Goal: Information Seeking & Learning: Learn about a topic

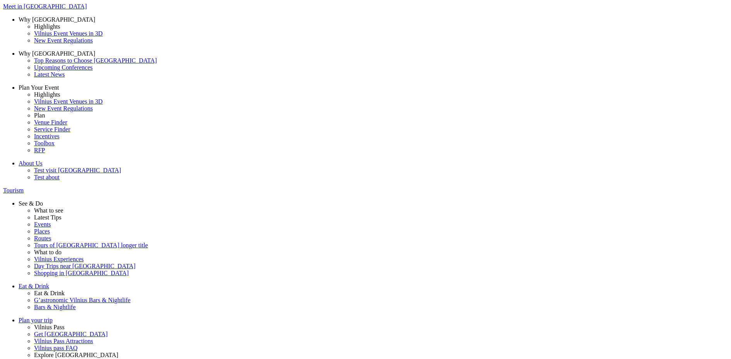
click at [0, 0] on span at bounding box center [0, 0] width 0 height 0
click at [0, 0] on input "Housing&Accommodation" at bounding box center [0, 0] width 0 height 0
click at [0, 0] on span at bounding box center [0, 0] width 0 height 0
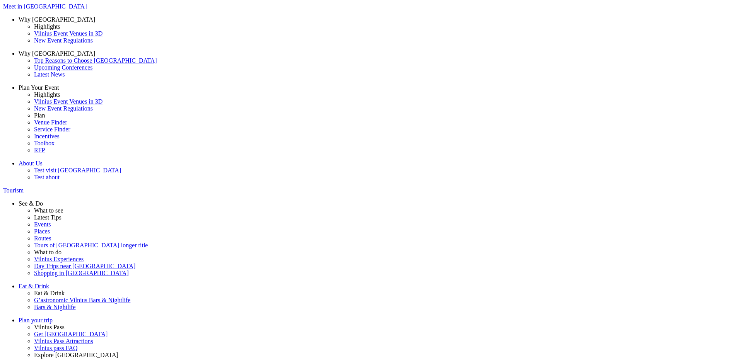
click at [0, 0] on input "Housing&Accommodation" at bounding box center [0, 0] width 0 height 0
